Goal: Communication & Community: Answer question/provide support

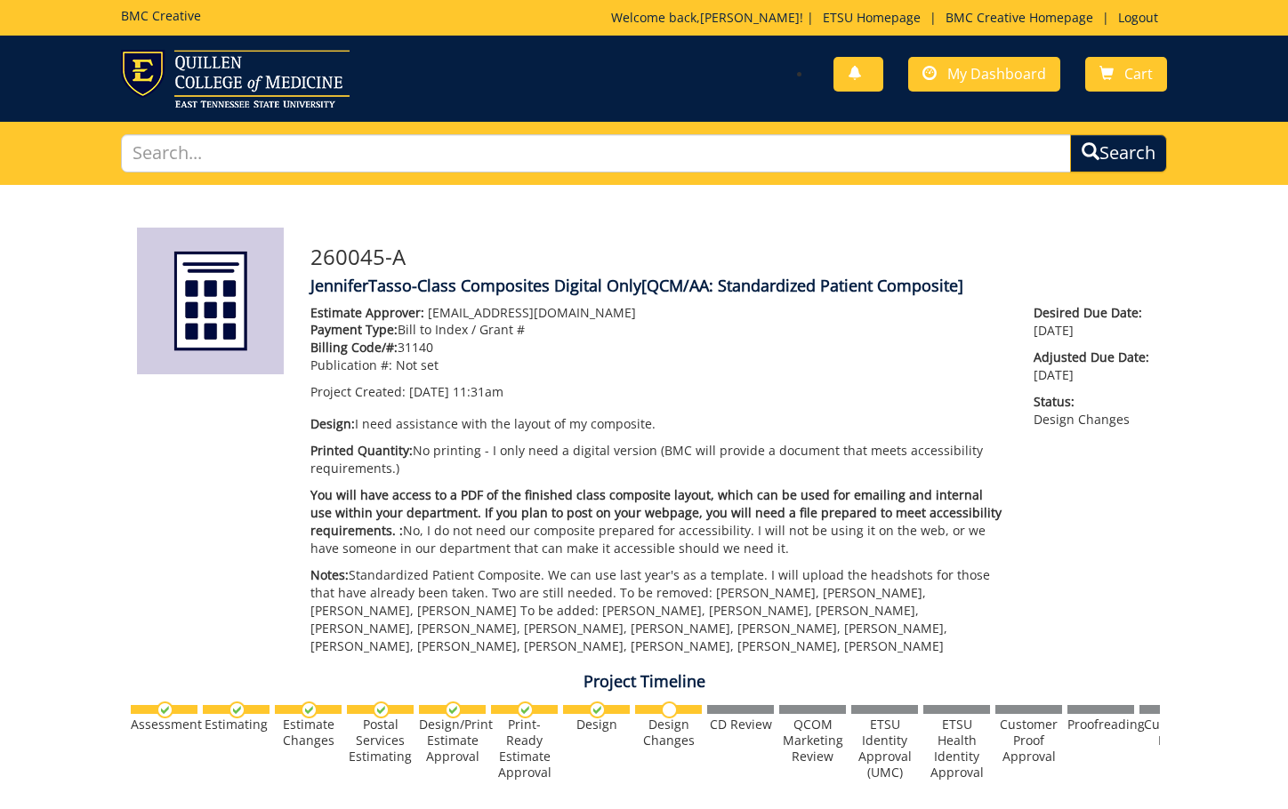
scroll to position [35800, 0]
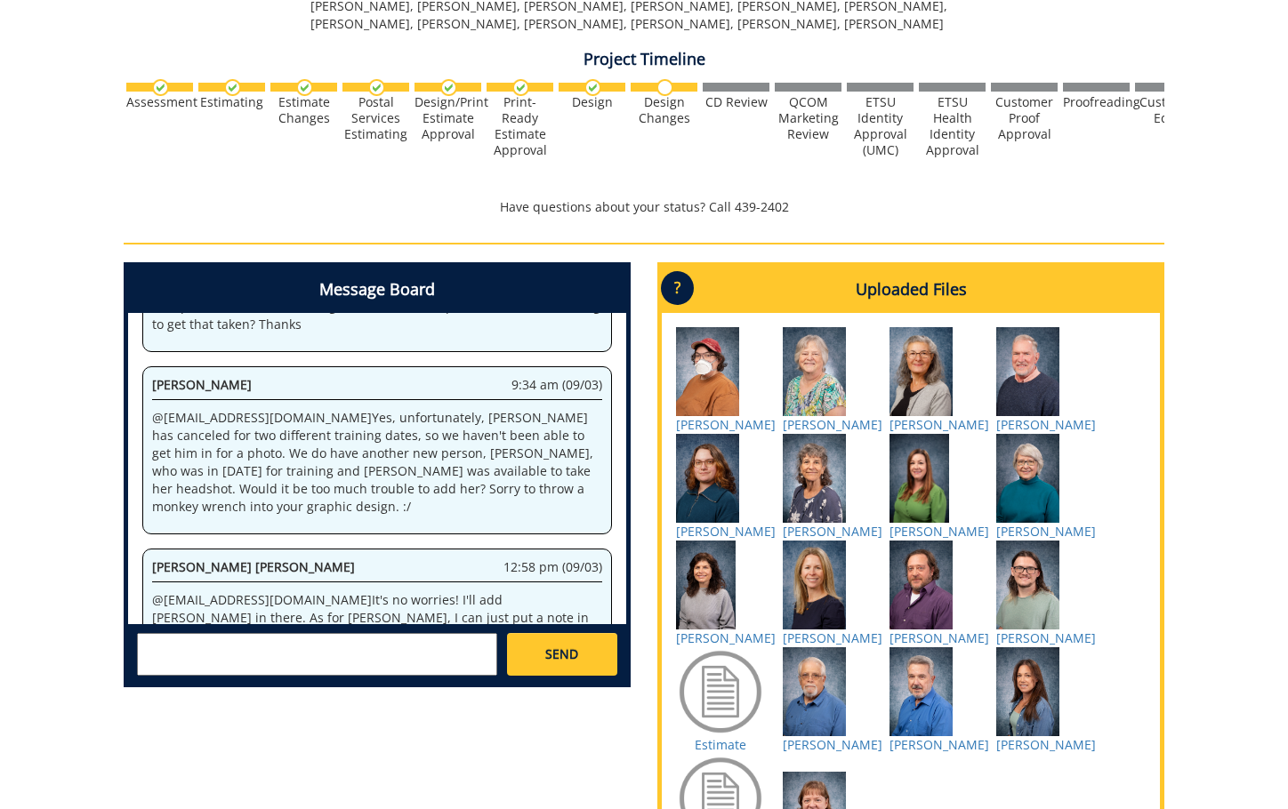
scroll to position [800, 0]
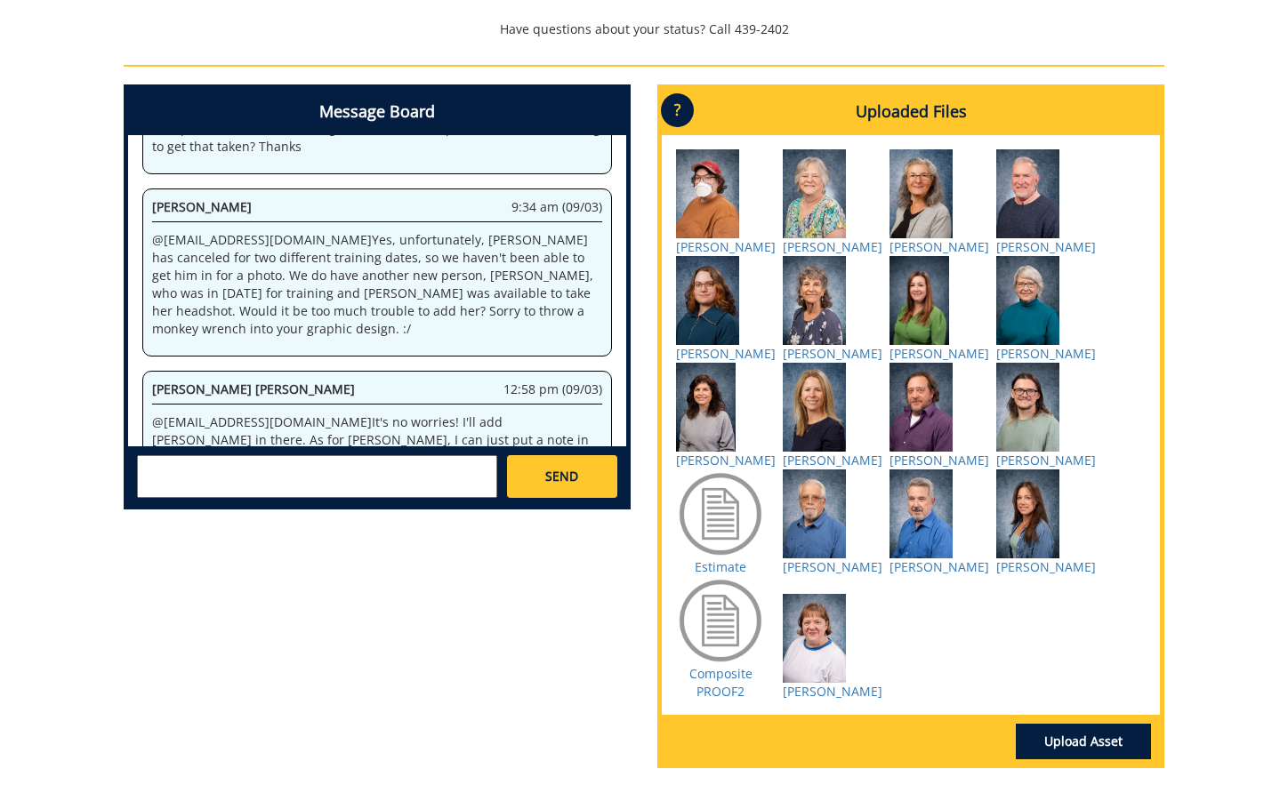
click at [336, 470] on textarea at bounding box center [317, 476] width 360 height 43
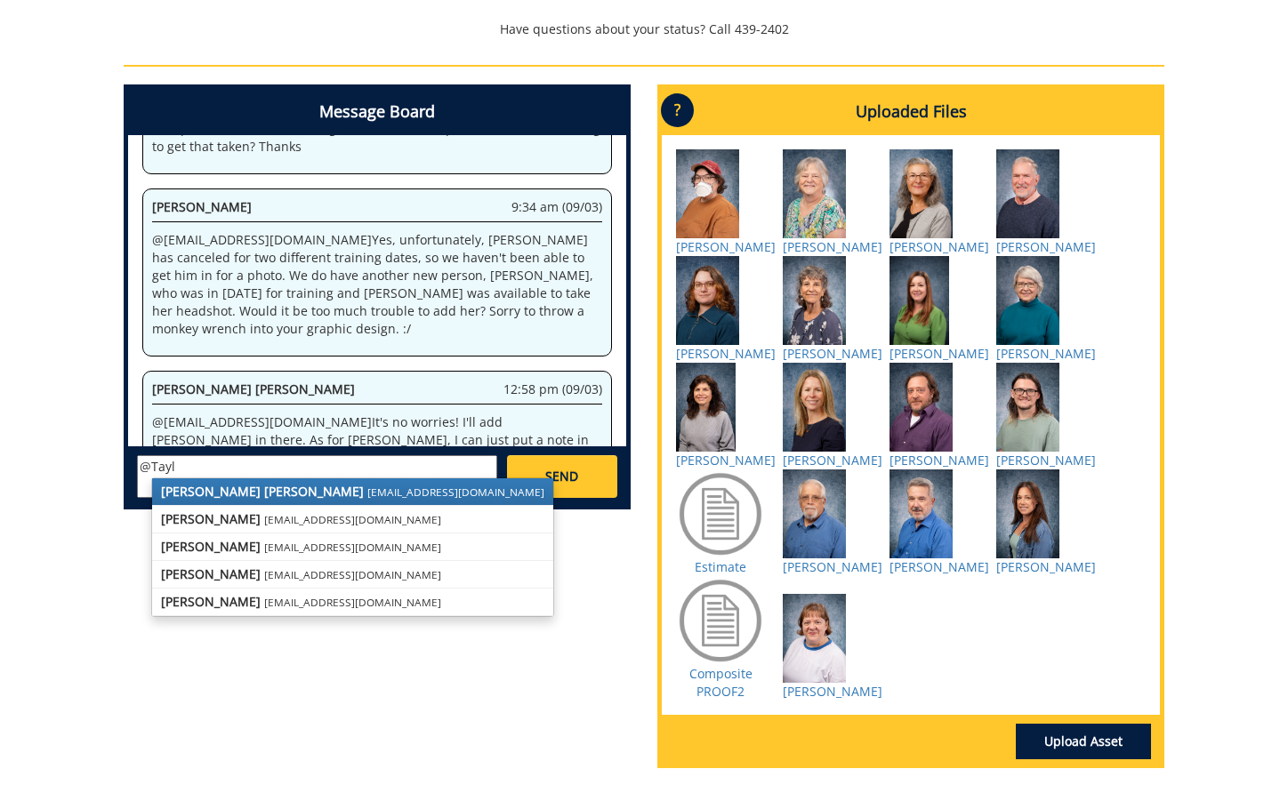
click at [254, 494] on strong "[PERSON_NAME] [PERSON_NAME]" at bounding box center [262, 491] width 203 height 17
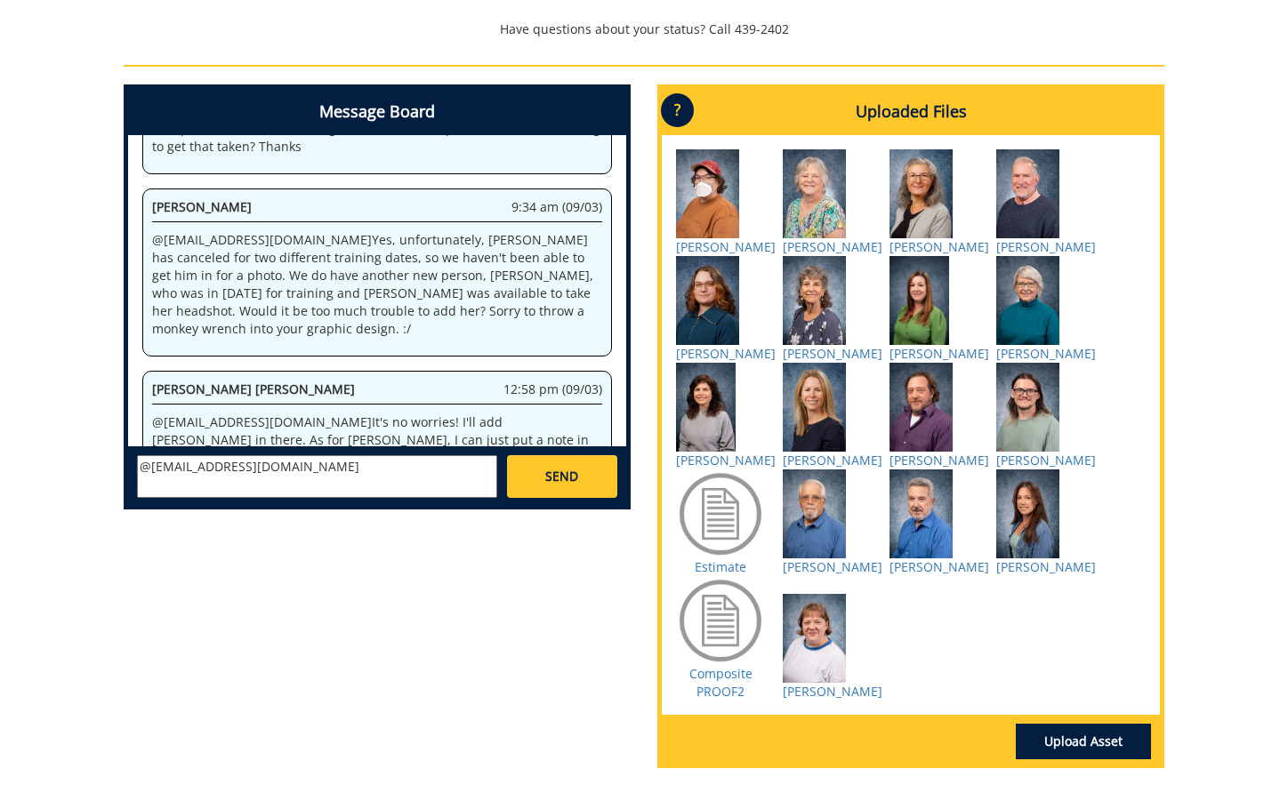
click at [315, 474] on textarea "@[EMAIL_ADDRESS][DOMAIN_NAME]" at bounding box center [317, 476] width 360 height 43
type textarea "@[EMAIL_ADDRESS][DOMAIN_NAME] Yes, that's fine. We've had to do that before as …"
click at [582, 476] on link "SEND" at bounding box center [562, 476] width 110 height 43
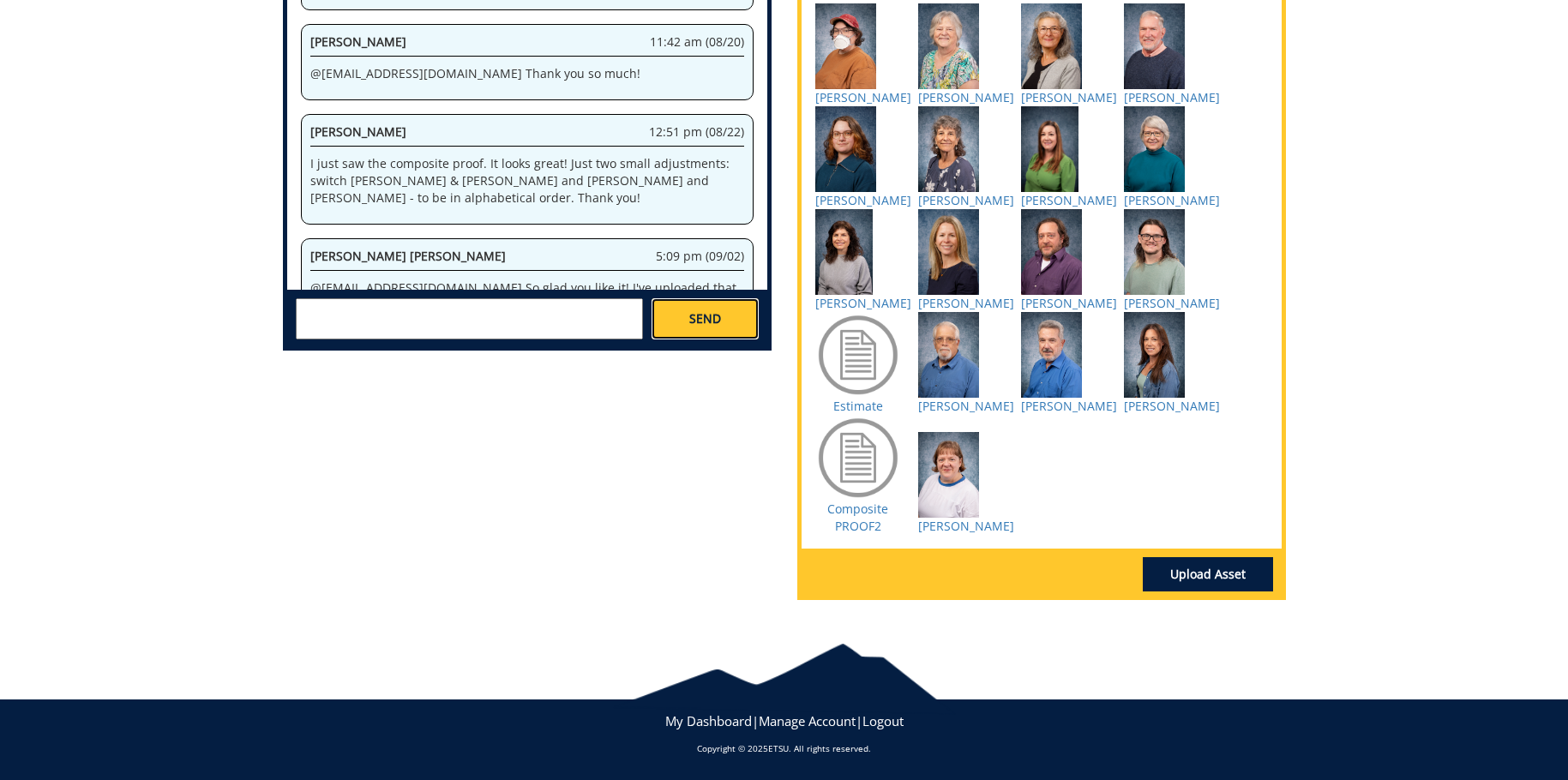
scroll to position [89358, 0]
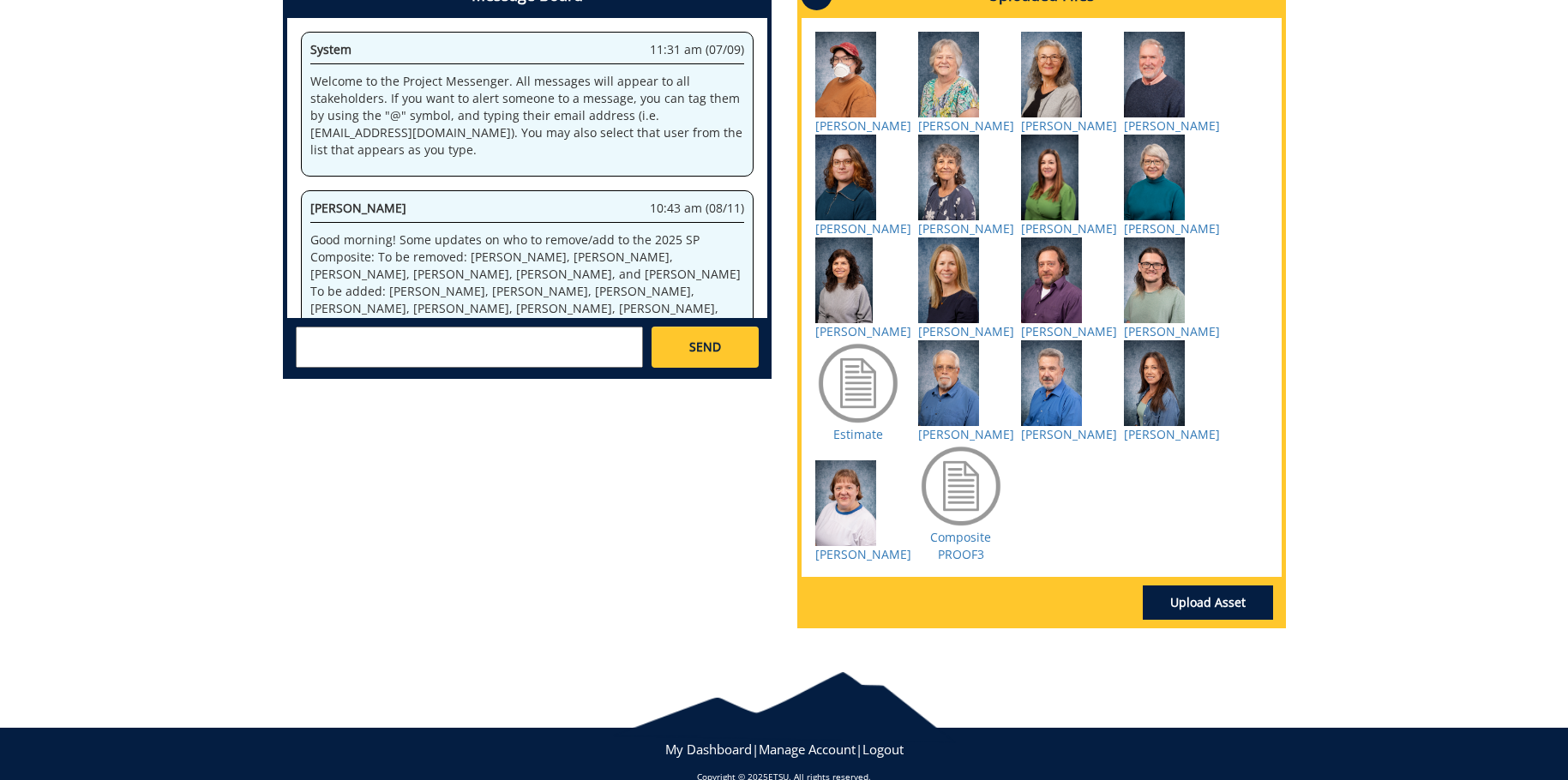
scroll to position [1471, 0]
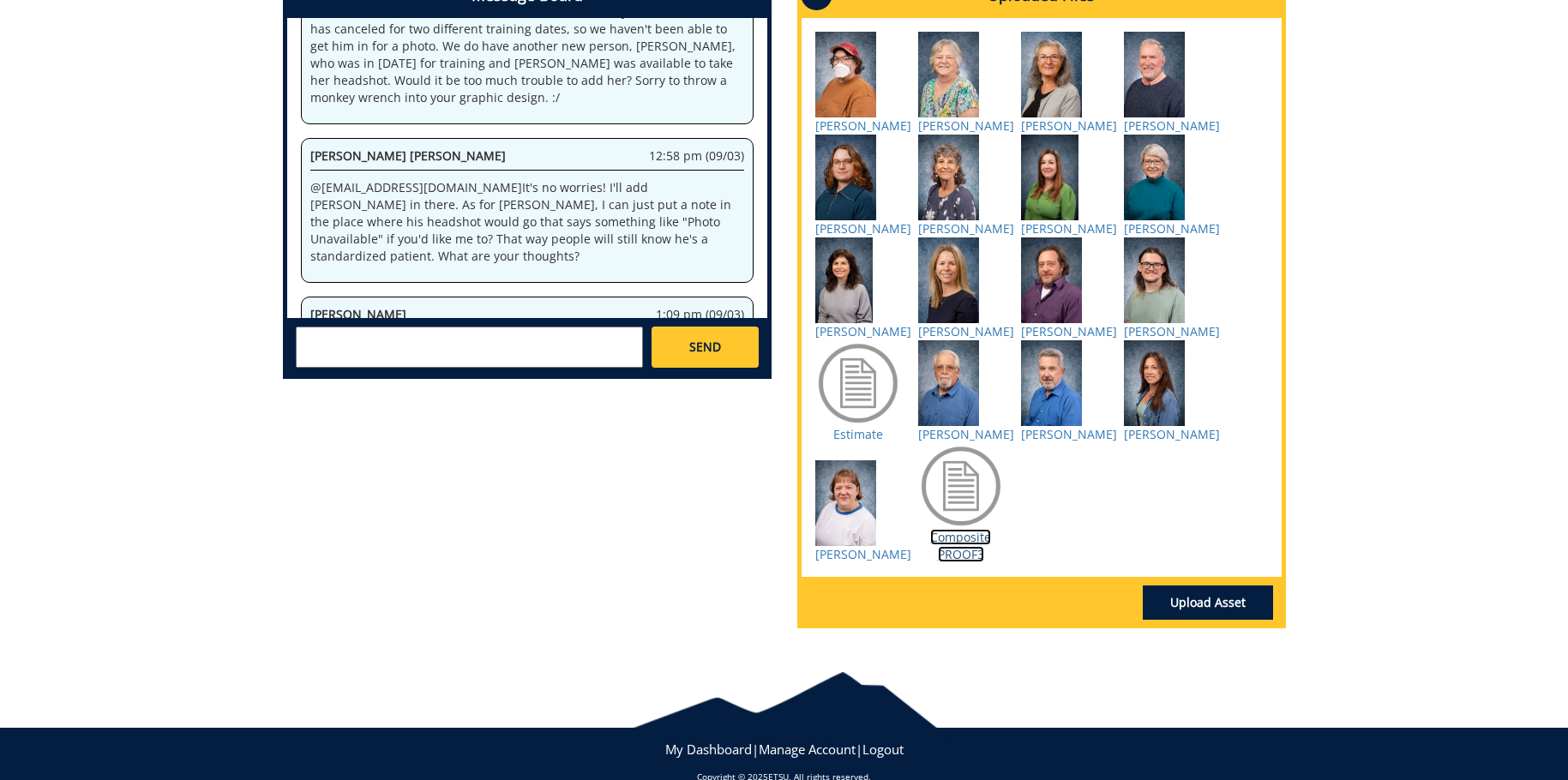
click at [964, 562] on link "Composite PROOF3" at bounding box center [960, 546] width 61 height 34
click at [960, 562] on link "Composite PROOF3" at bounding box center [960, 546] width 61 height 34
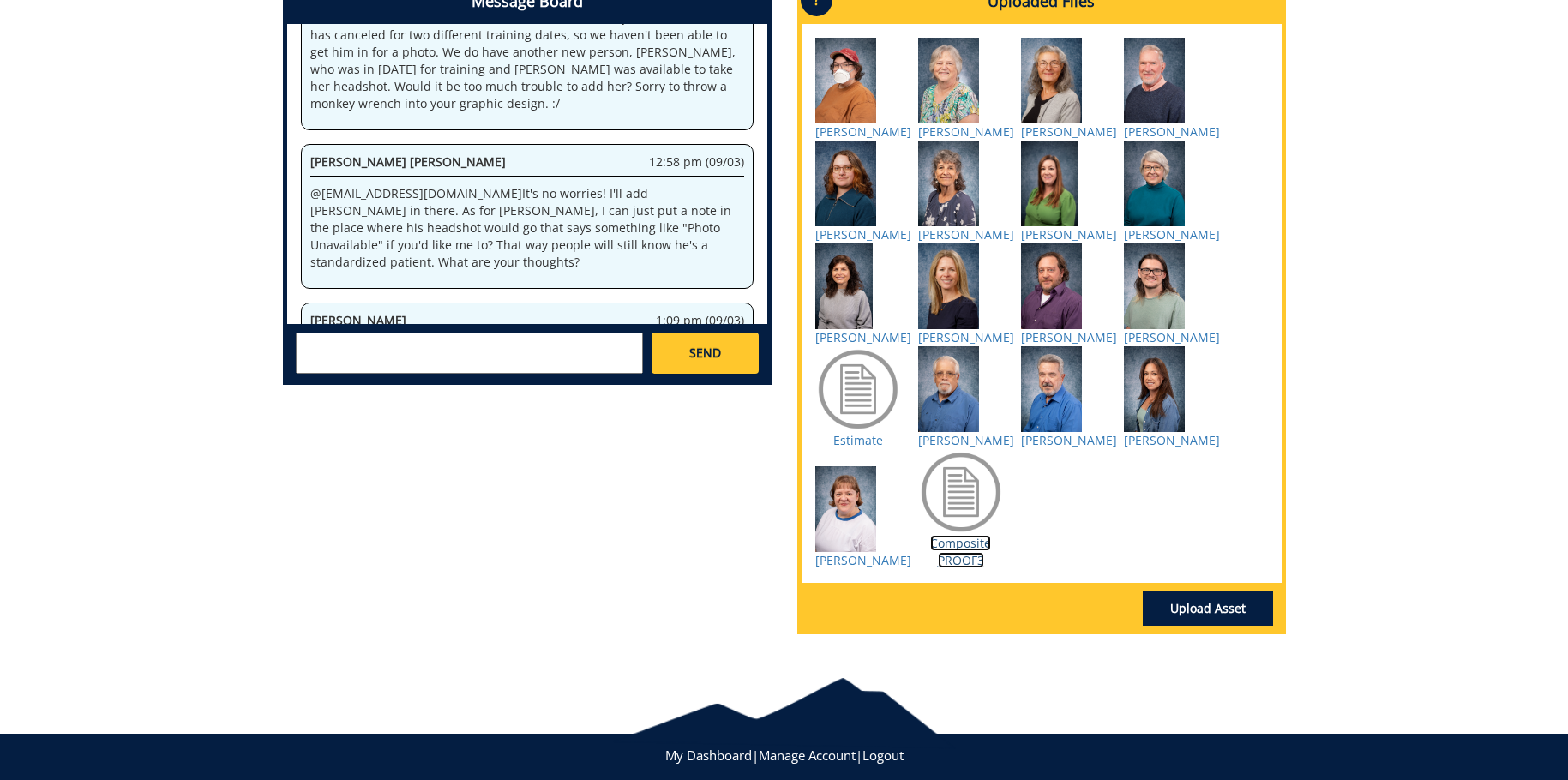
scroll to position [444, 0]
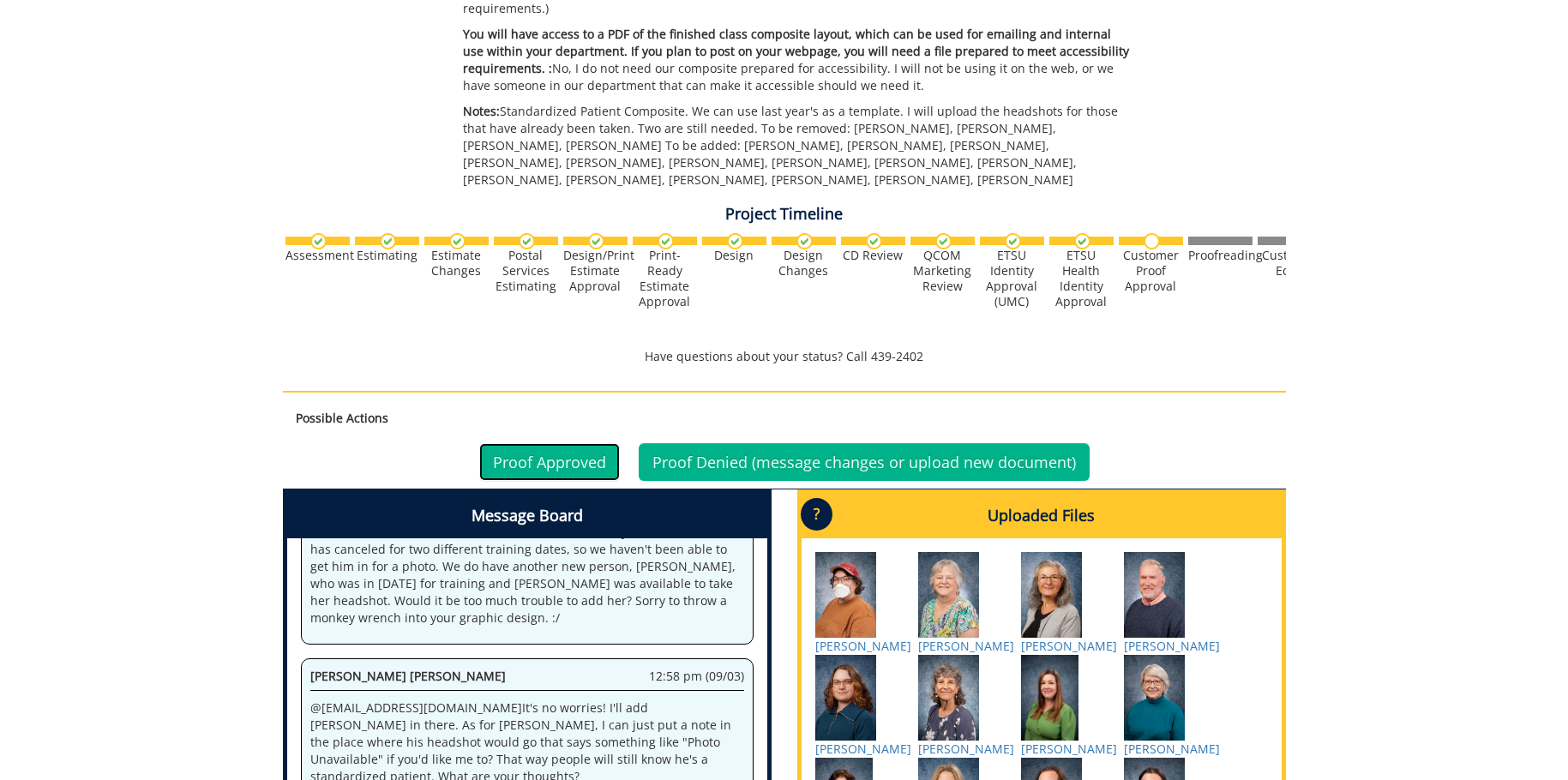
click at [540, 454] on link "Proof Approved" at bounding box center [549, 462] width 141 height 38
